Goal: Navigation & Orientation: Find specific page/section

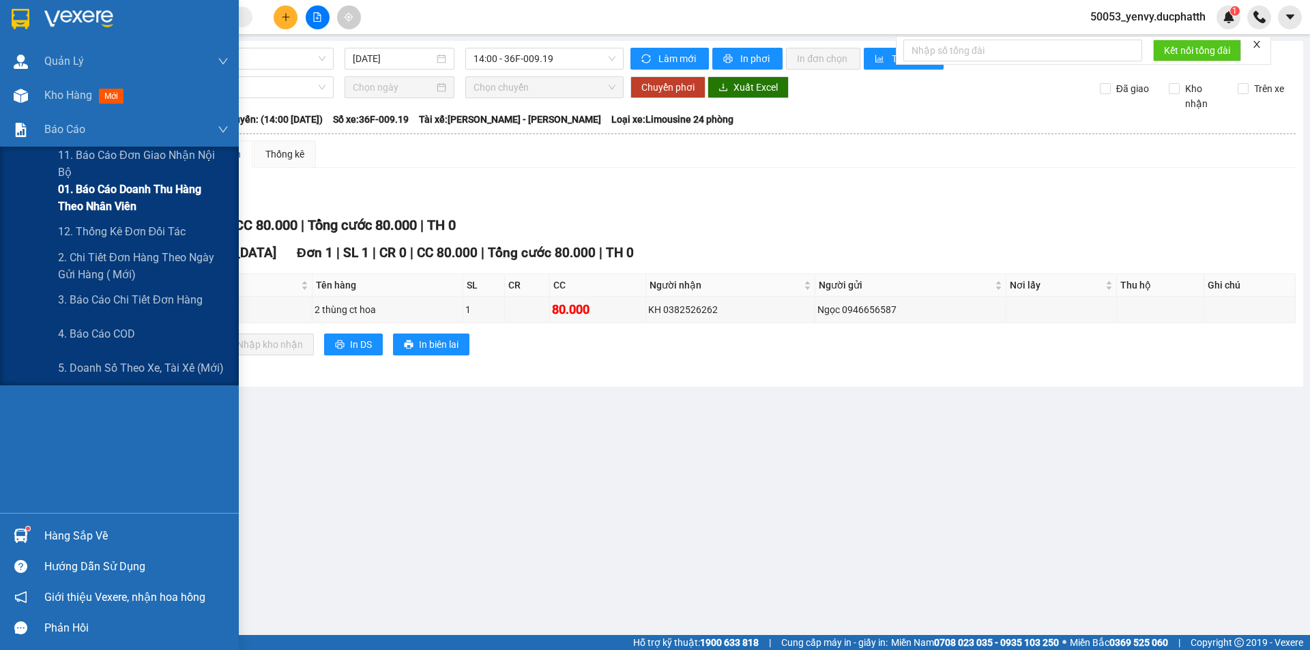
click at [102, 193] on span "01. Báo cáo doanh thu hàng theo nhân viên" at bounding box center [143, 198] width 171 height 34
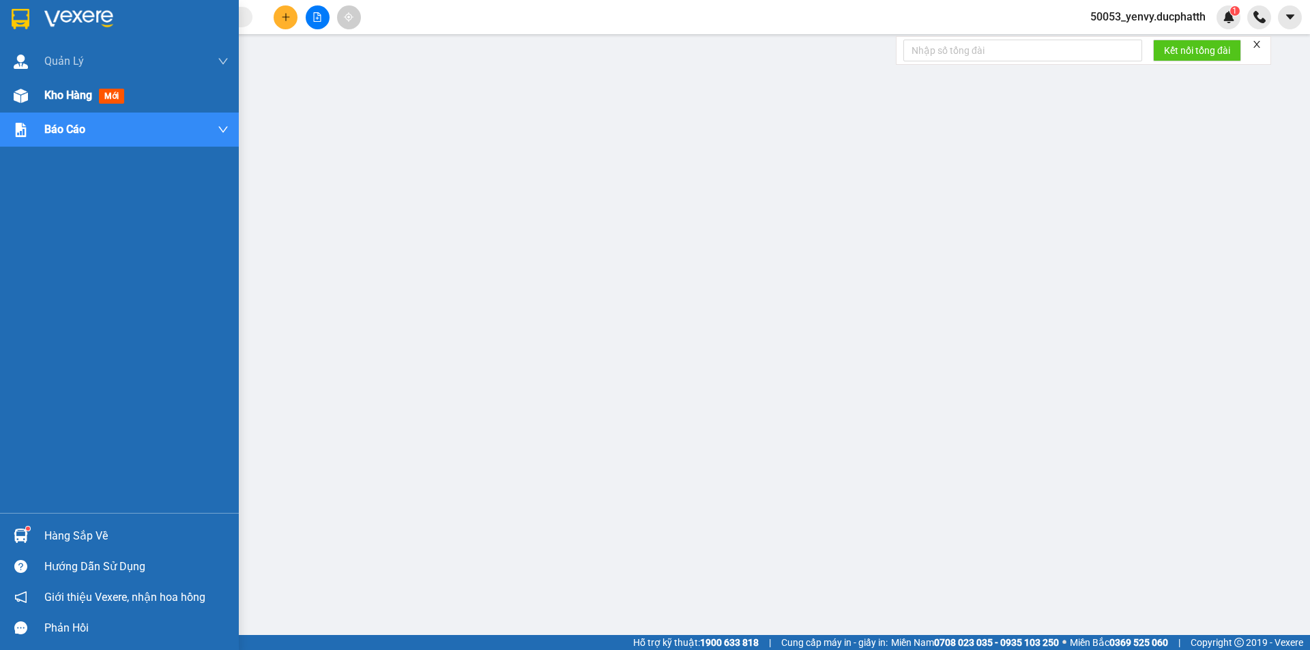
click at [71, 85] on div "Kho hàng mới" at bounding box center [136, 95] width 184 height 34
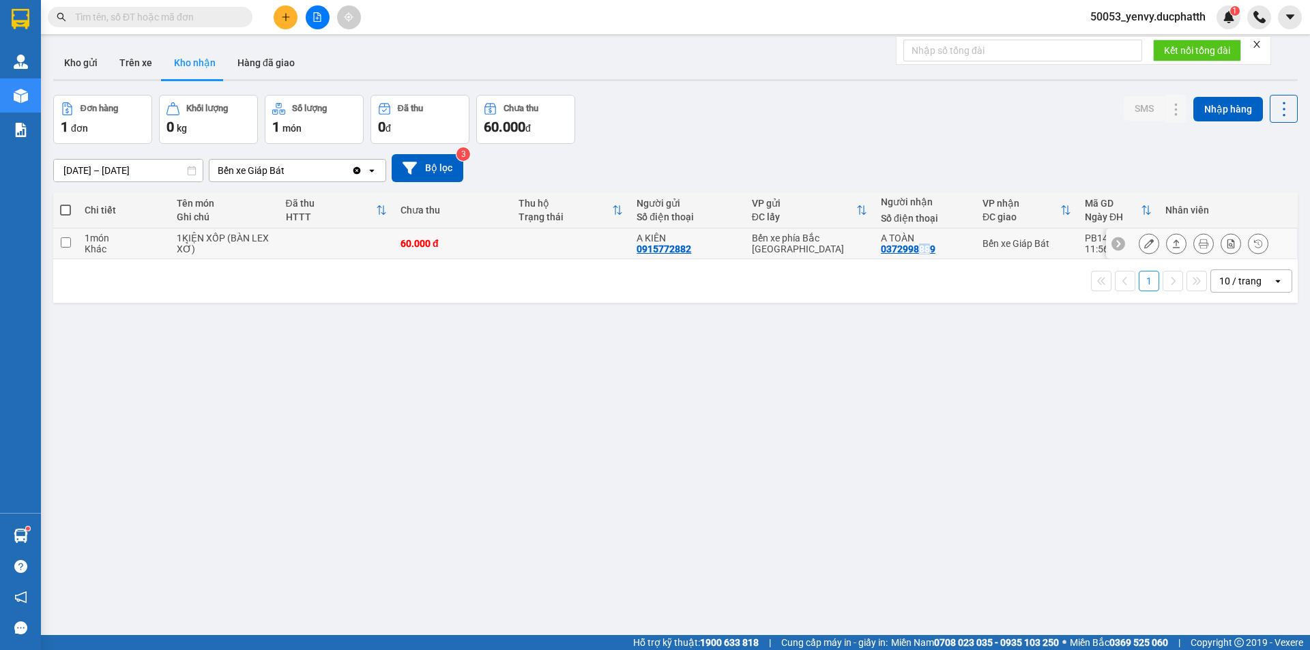
drag, startPoint x: 926, startPoint y: 248, endPoint x: 915, endPoint y: 248, distance: 10.9
click at [915, 248] on div "0372998889" at bounding box center [908, 248] width 55 height 11
drag, startPoint x: 936, startPoint y: 241, endPoint x: 908, endPoint y: 248, distance: 28.8
click at [908, 248] on div "A TOÀN 0372998889" at bounding box center [925, 244] width 88 height 22
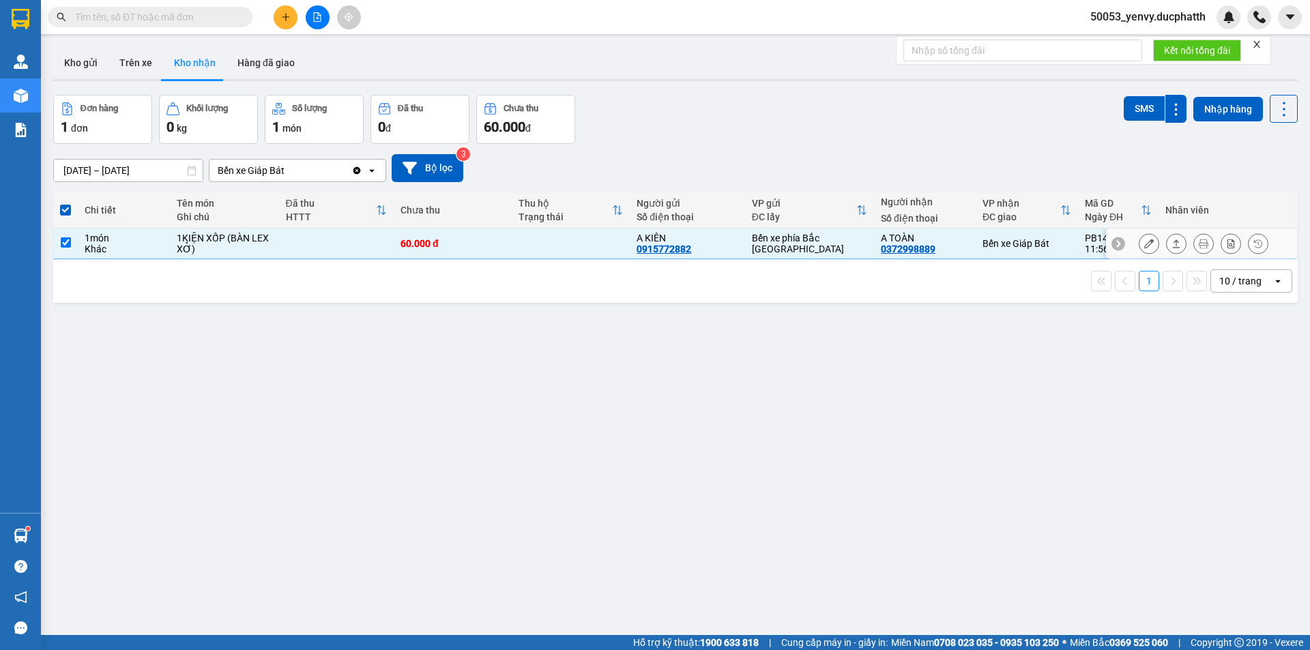
click at [946, 247] on div "A TOÀN 0372998889" at bounding box center [925, 244] width 88 height 22
checkbox input "false"
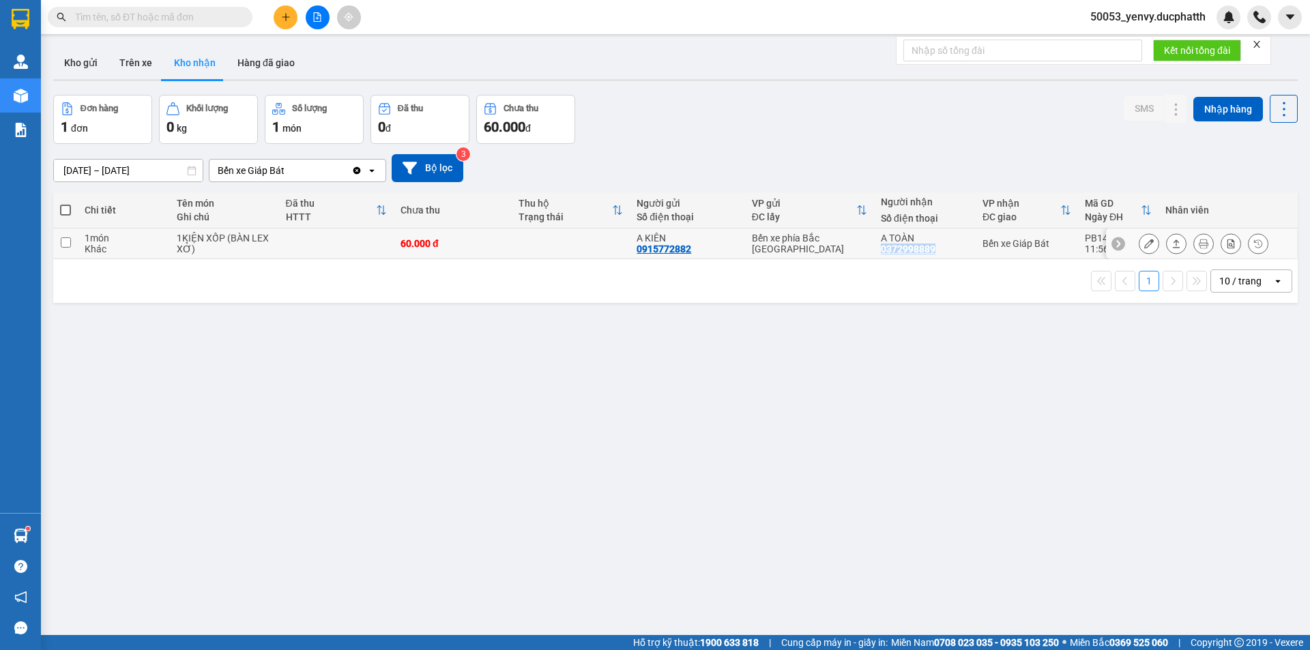
drag, startPoint x: 931, startPoint y: 248, endPoint x: 879, endPoint y: 248, distance: 51.8
click at [881, 248] on div "0372998889" at bounding box center [908, 248] width 55 height 11
copy div "0372998889"
